Goal: Task Accomplishment & Management: Complete application form

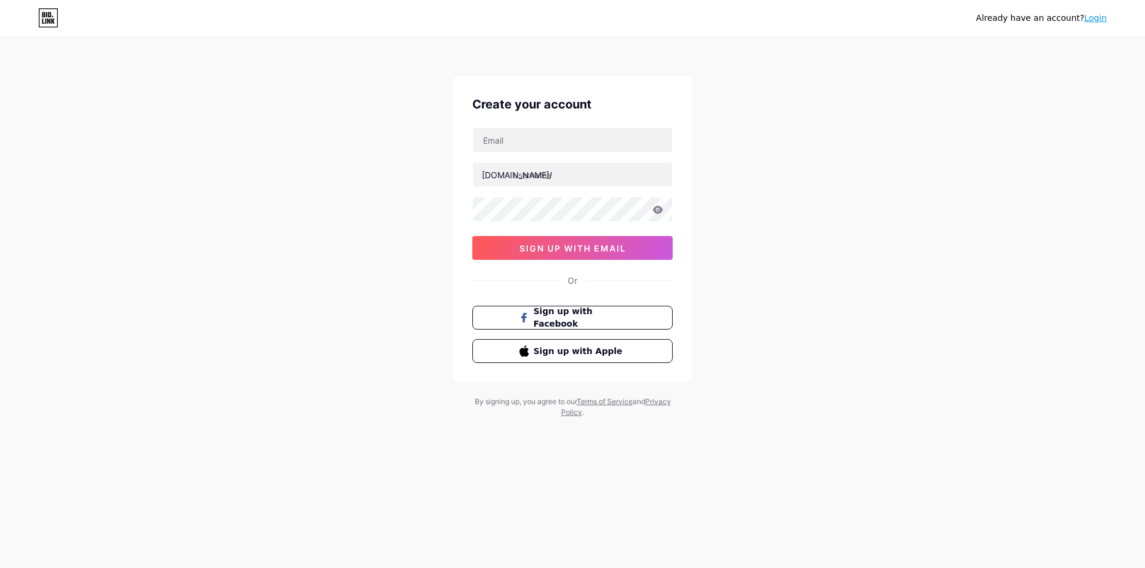
click at [620, 156] on div "[DOMAIN_NAME]/ 0cAFcWeA73pyknej9OleXwDu2Xo-IAXdZwQHSvv0K9OvVufBfMqb_L0hqjQyr9Pb…" at bounding box center [572, 194] width 200 height 132
click at [624, 143] on input "text" at bounding box center [572, 140] width 199 height 24
type input "[EMAIL_ADDRESS][DOMAIN_NAME]"
click at [594, 174] on input "text" at bounding box center [572, 175] width 199 height 24
click at [779, 171] on div "Already have an account? Login Create your account [EMAIL_ADDRESS][DOMAIN_NAME]…" at bounding box center [572, 228] width 1145 height 456
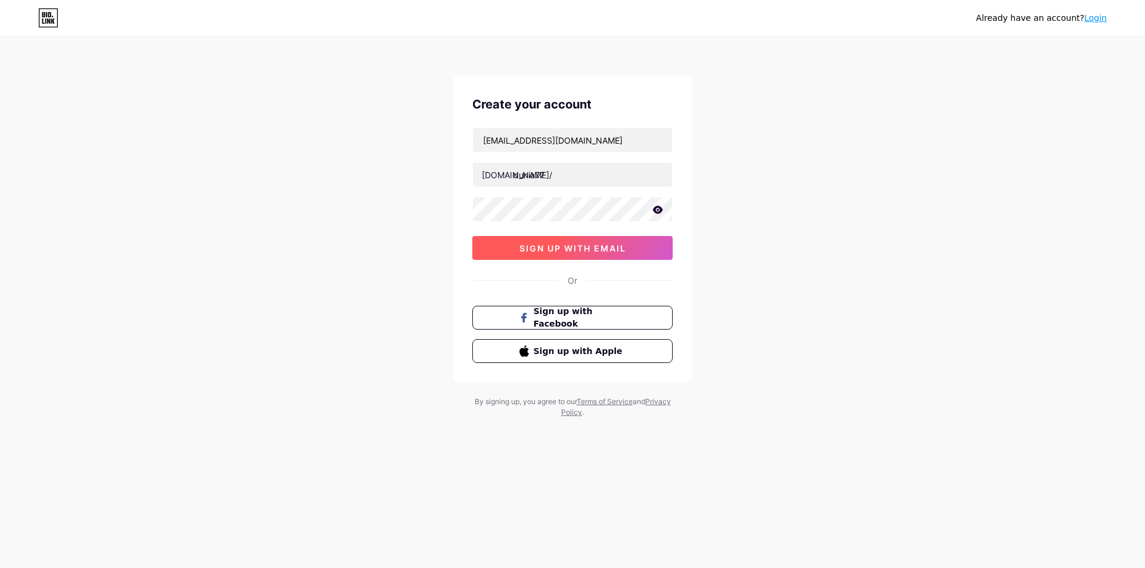
click at [661, 246] on button "sign up with email" at bounding box center [572, 248] width 200 height 24
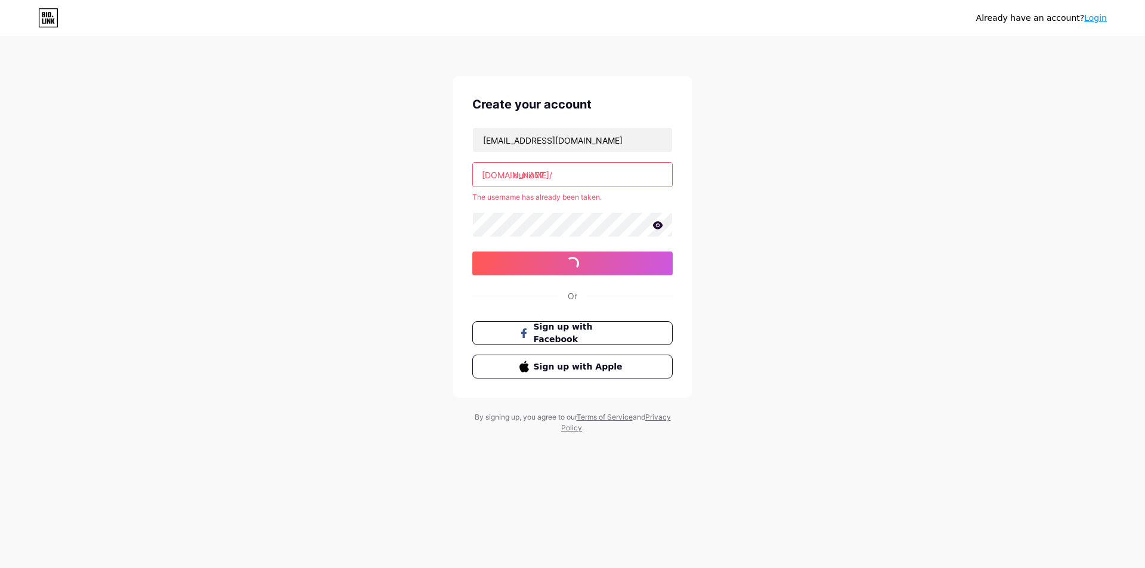
click at [598, 175] on input "dunia77" at bounding box center [572, 175] width 199 height 24
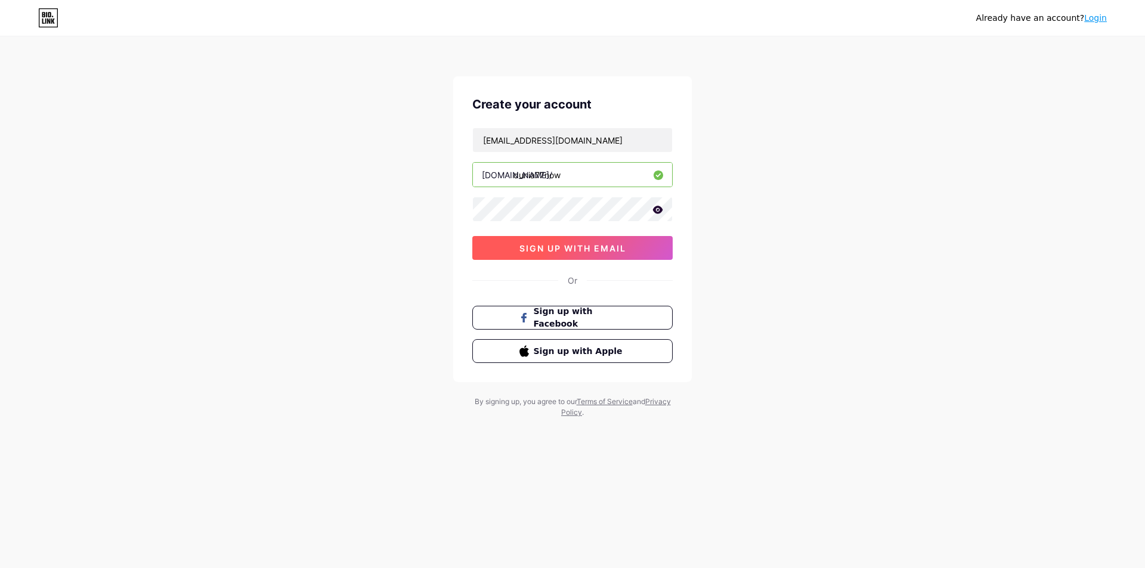
type input "dunia77now"
click at [572, 246] on span "sign up with email" at bounding box center [572, 248] width 107 height 10
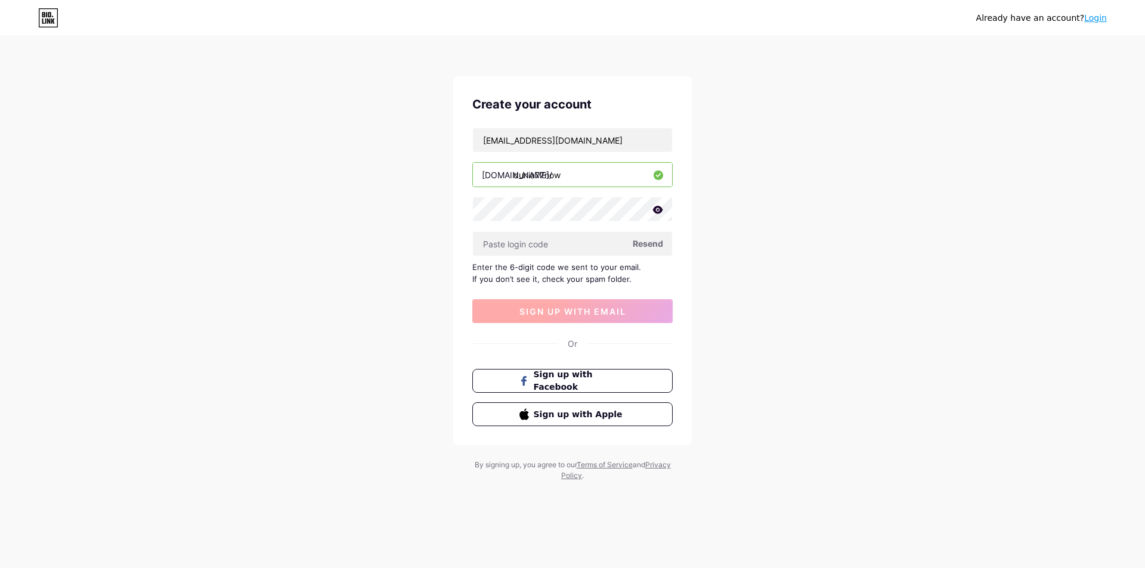
click at [610, 314] on span "sign up with email" at bounding box center [572, 312] width 107 height 10
click at [602, 246] on input "text" at bounding box center [572, 244] width 199 height 24
click at [566, 250] on input "text" at bounding box center [572, 244] width 199 height 24
paste input "368944"
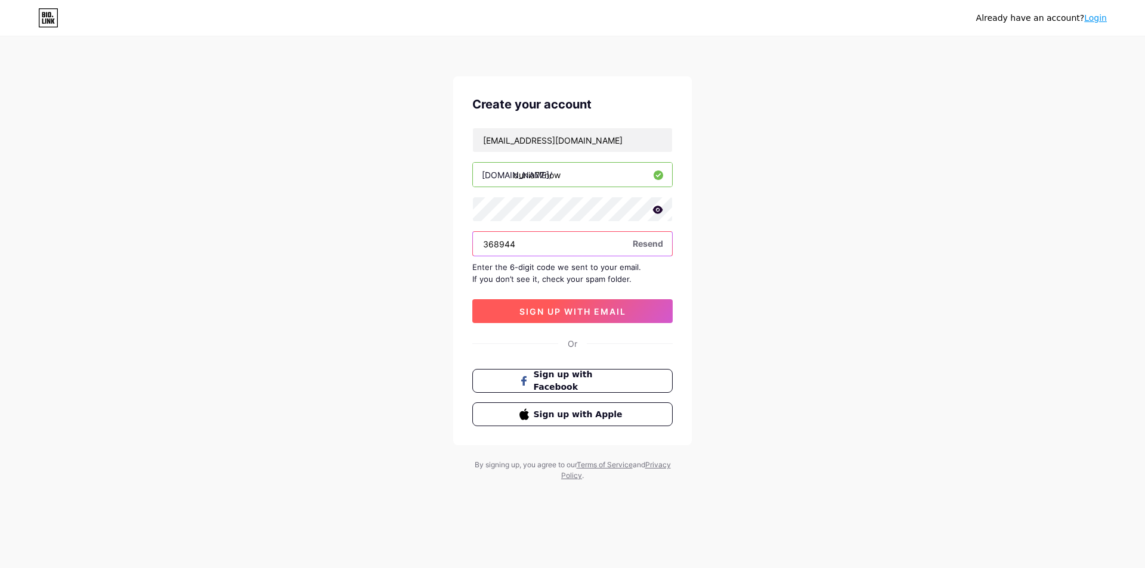
type input "368944"
click at [583, 312] on span "sign up with email" at bounding box center [572, 312] width 107 height 10
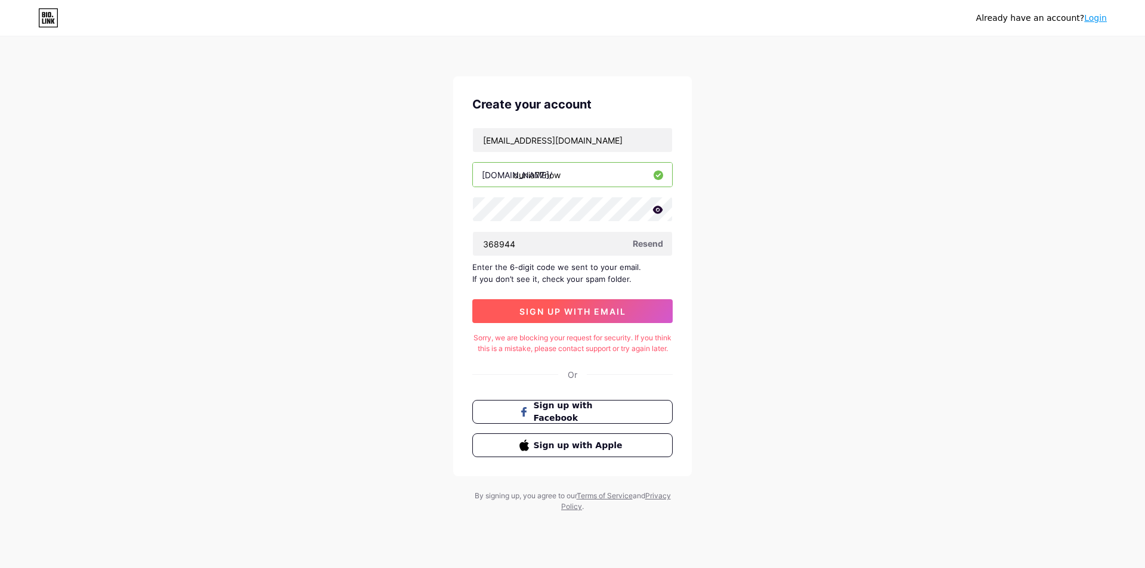
click at [610, 312] on span "sign up with email" at bounding box center [572, 312] width 107 height 10
click at [648, 239] on span "Resend" at bounding box center [648, 243] width 30 height 13
